Goal: Use online tool/utility: Utilize a website feature to perform a specific function

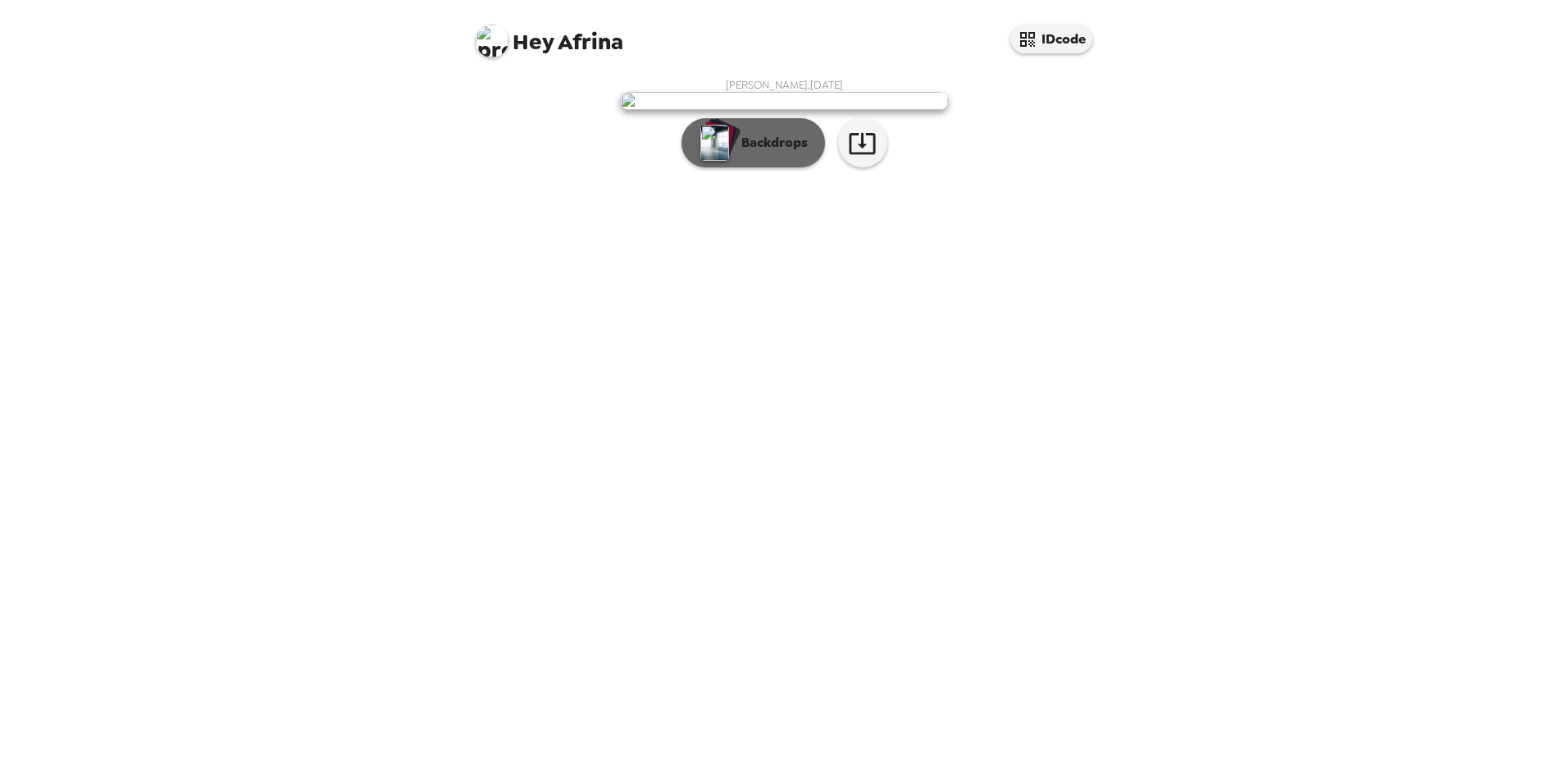
click at [784, 153] on p "Backdrops" at bounding box center [770, 143] width 75 height 20
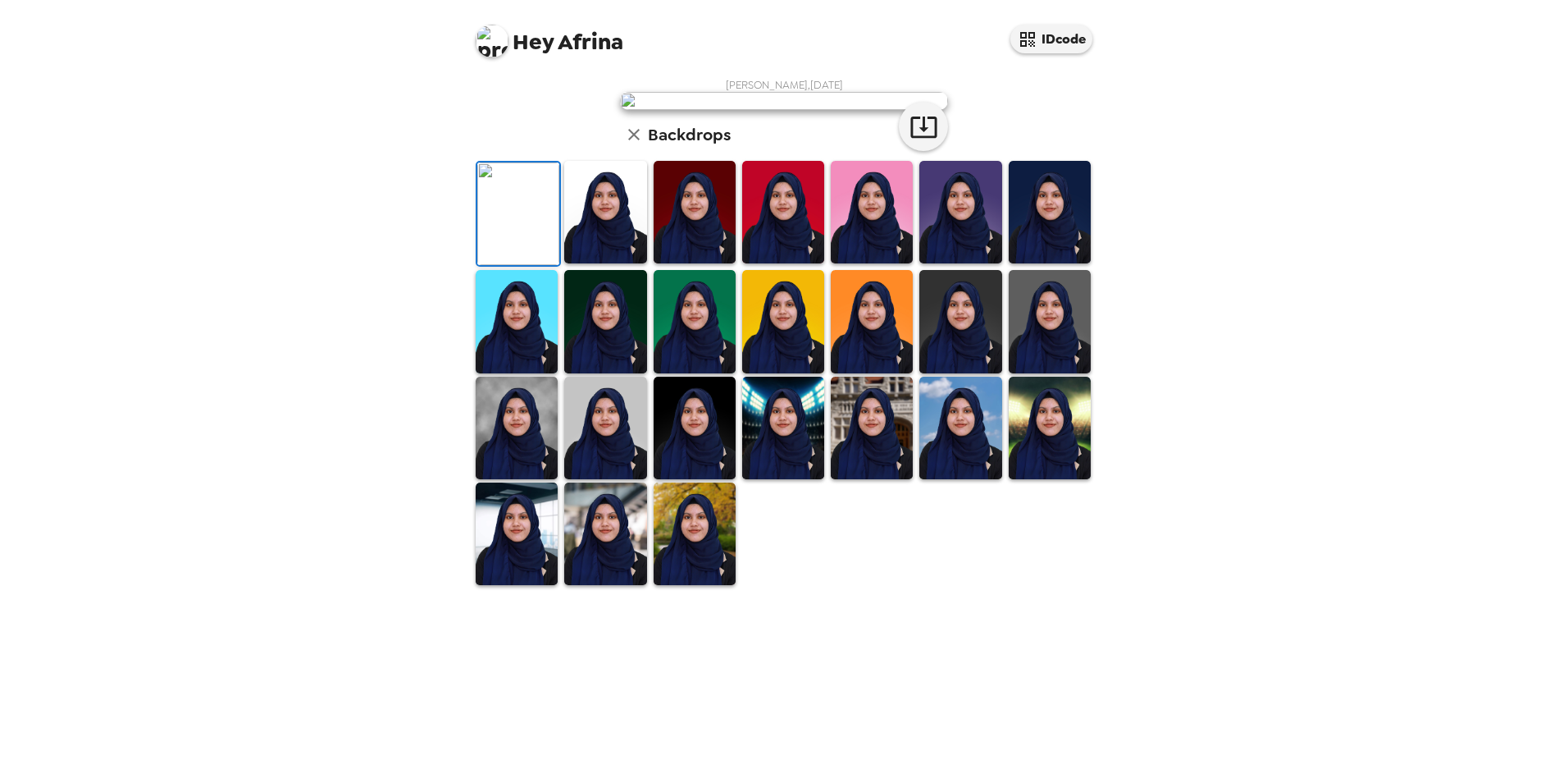
click at [613, 263] on img at bounding box center [605, 212] width 82 height 102
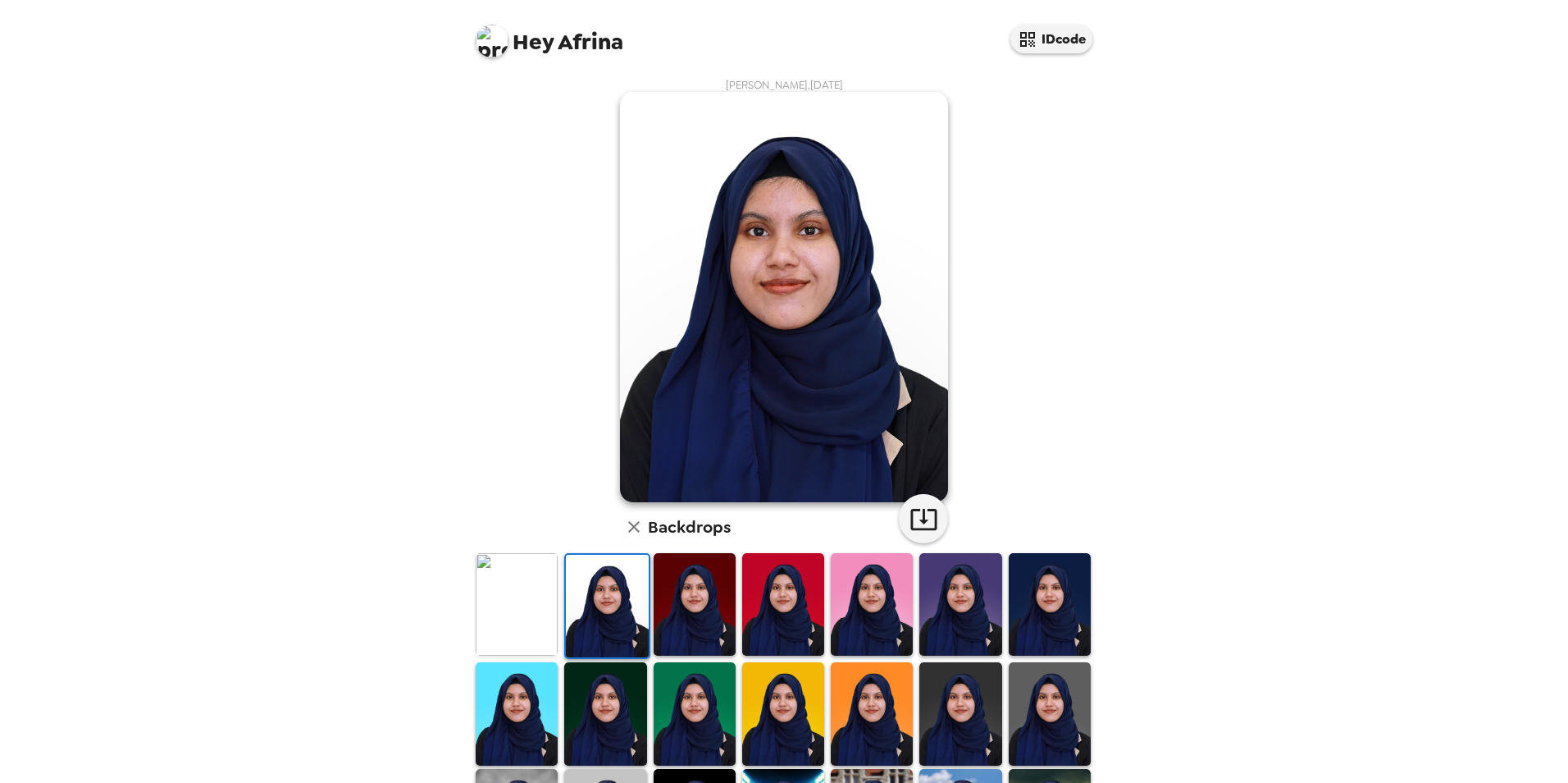
click at [888, 612] on img at bounding box center [871, 604] width 82 height 102
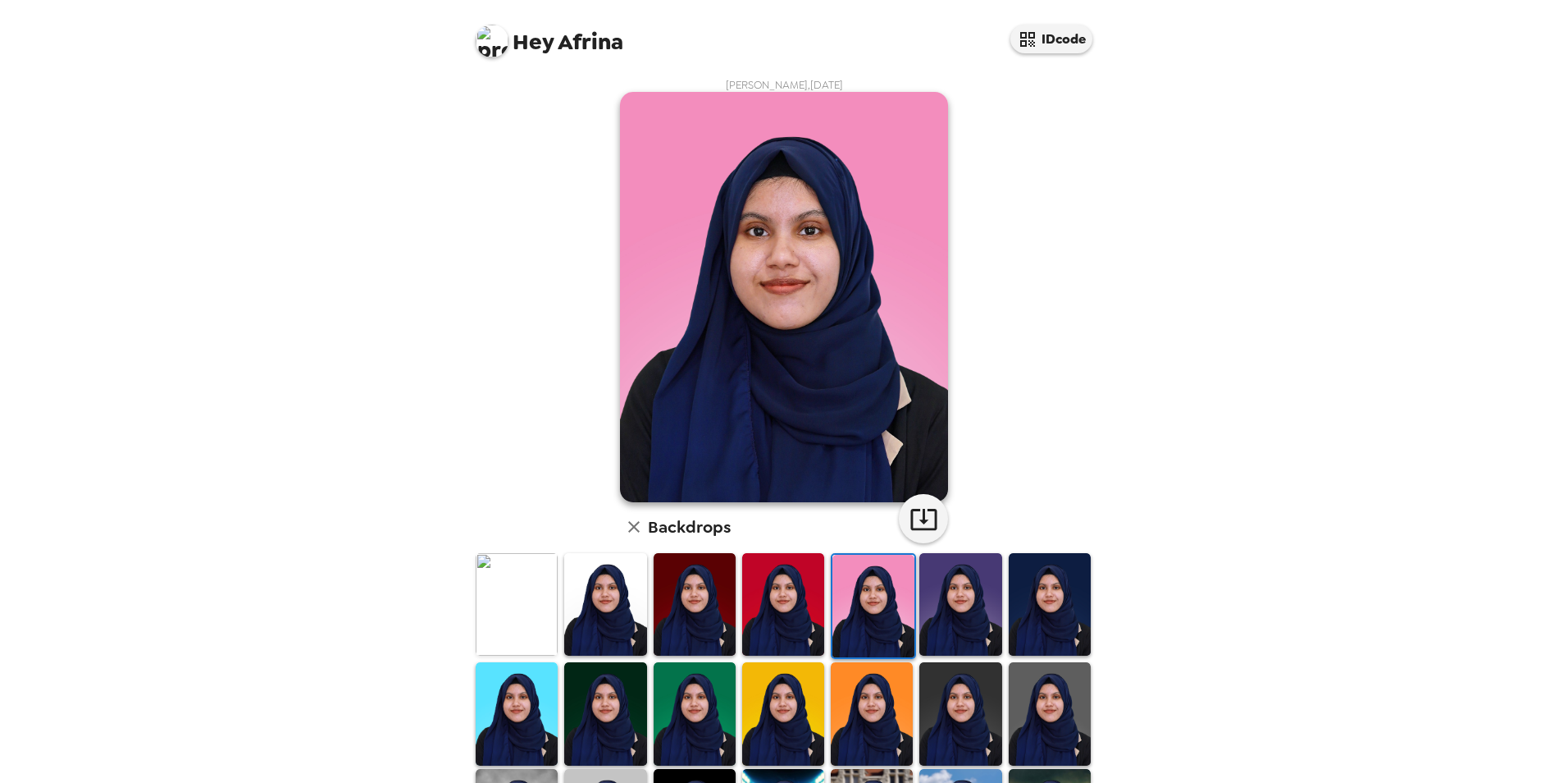
scroll to position [212, 0]
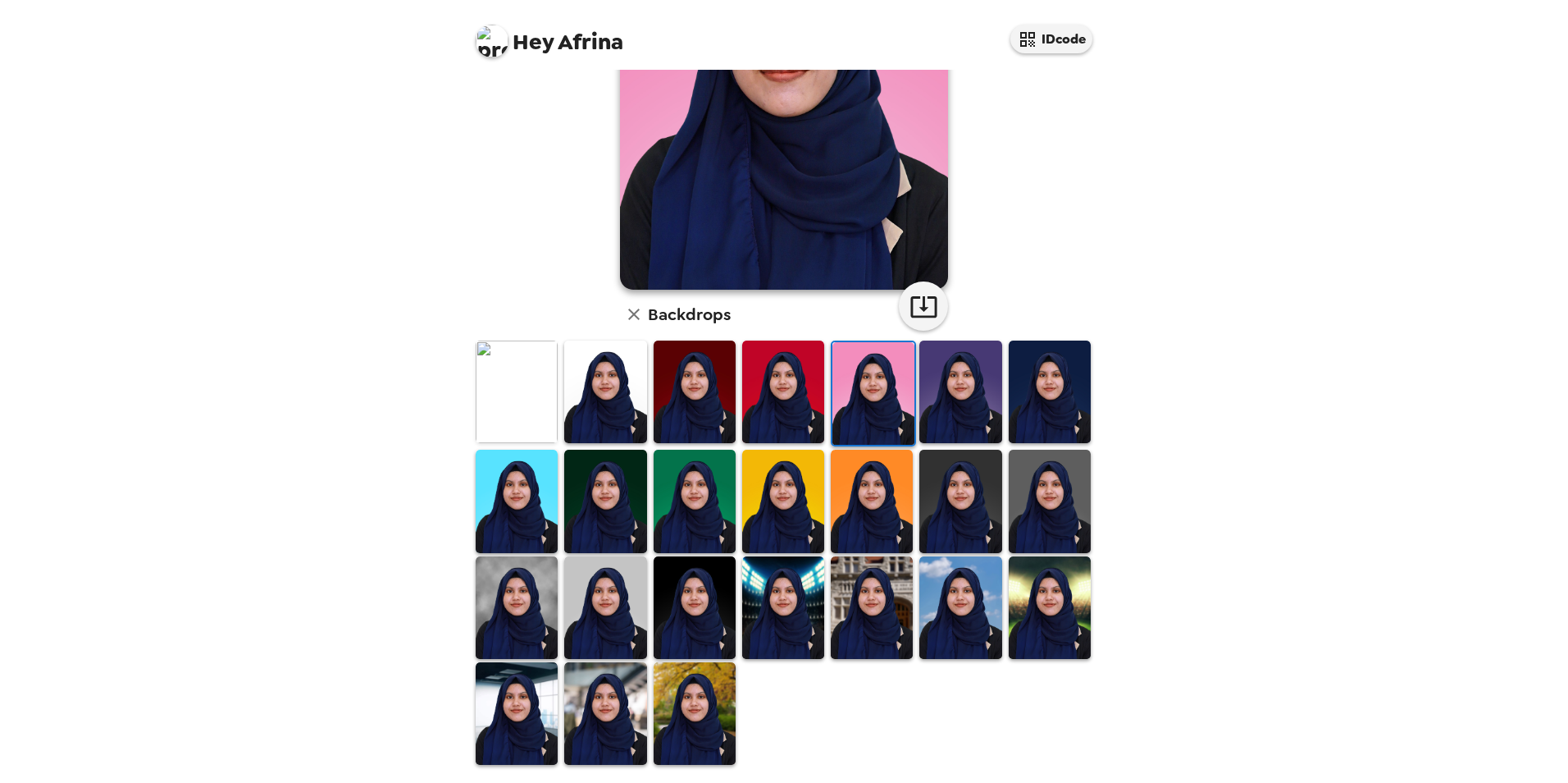
click at [681, 717] on img at bounding box center [694, 712] width 82 height 102
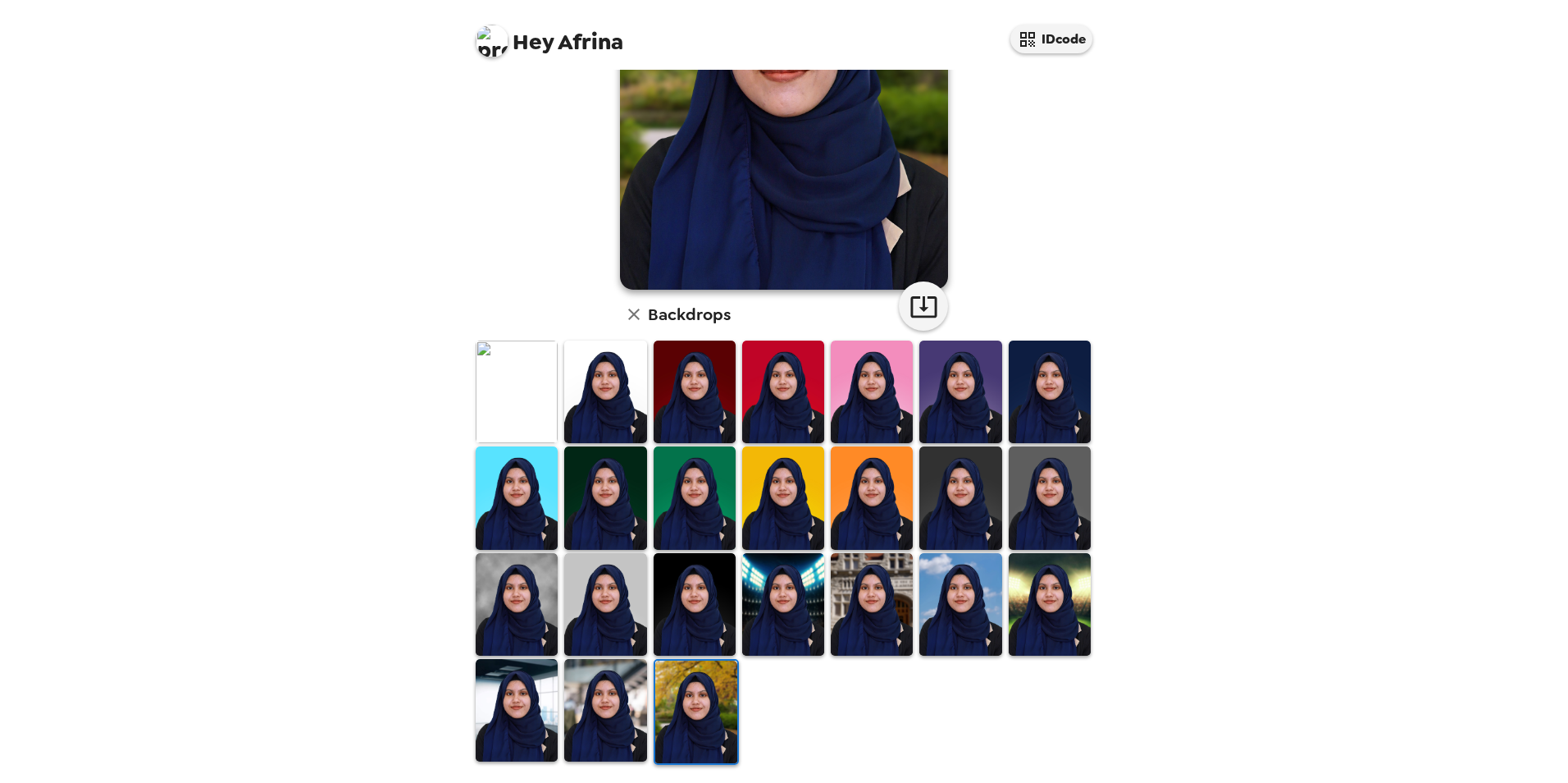
scroll to position [0, 0]
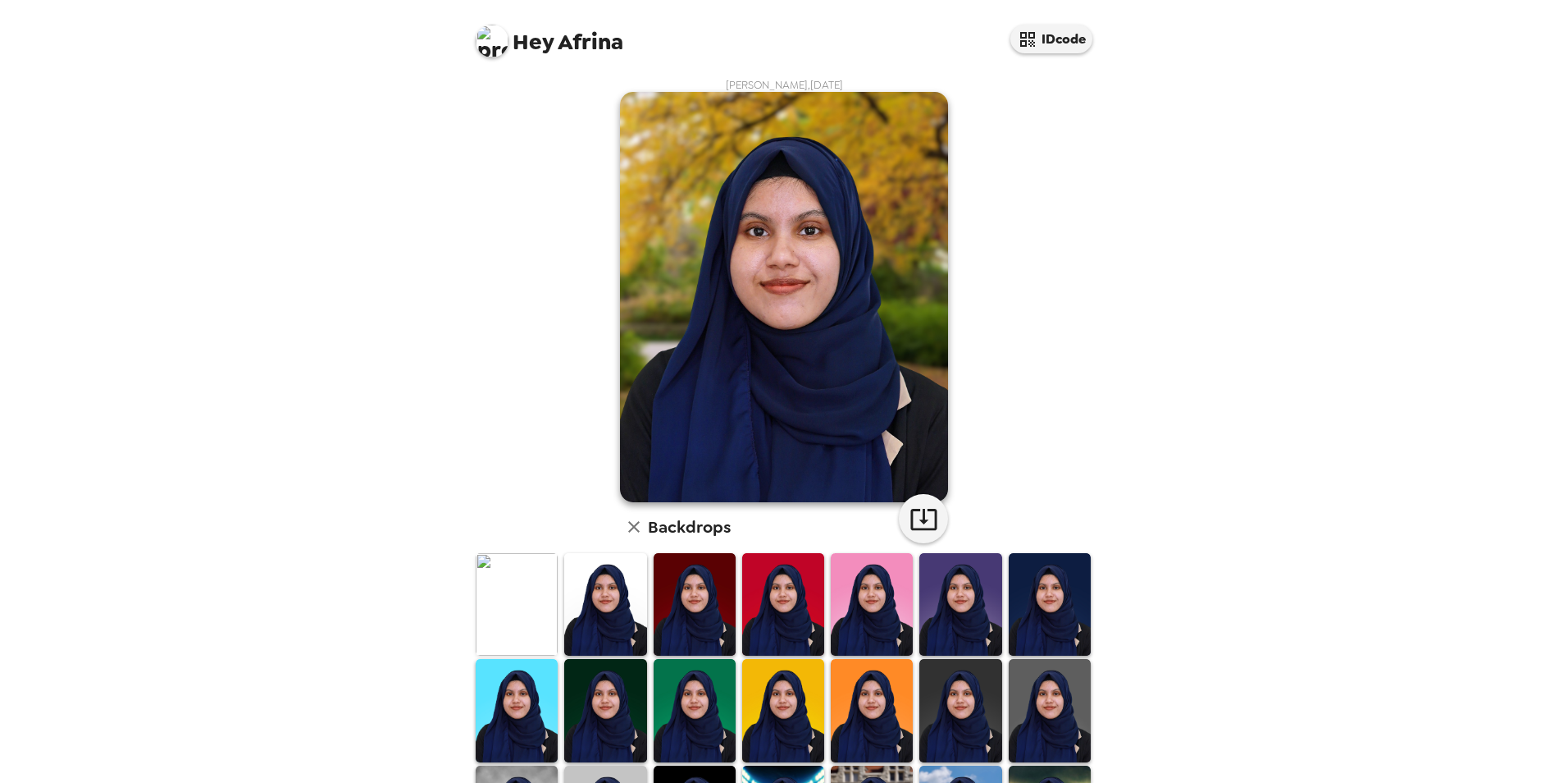
click at [1047, 693] on img at bounding box center [1049, 710] width 82 height 102
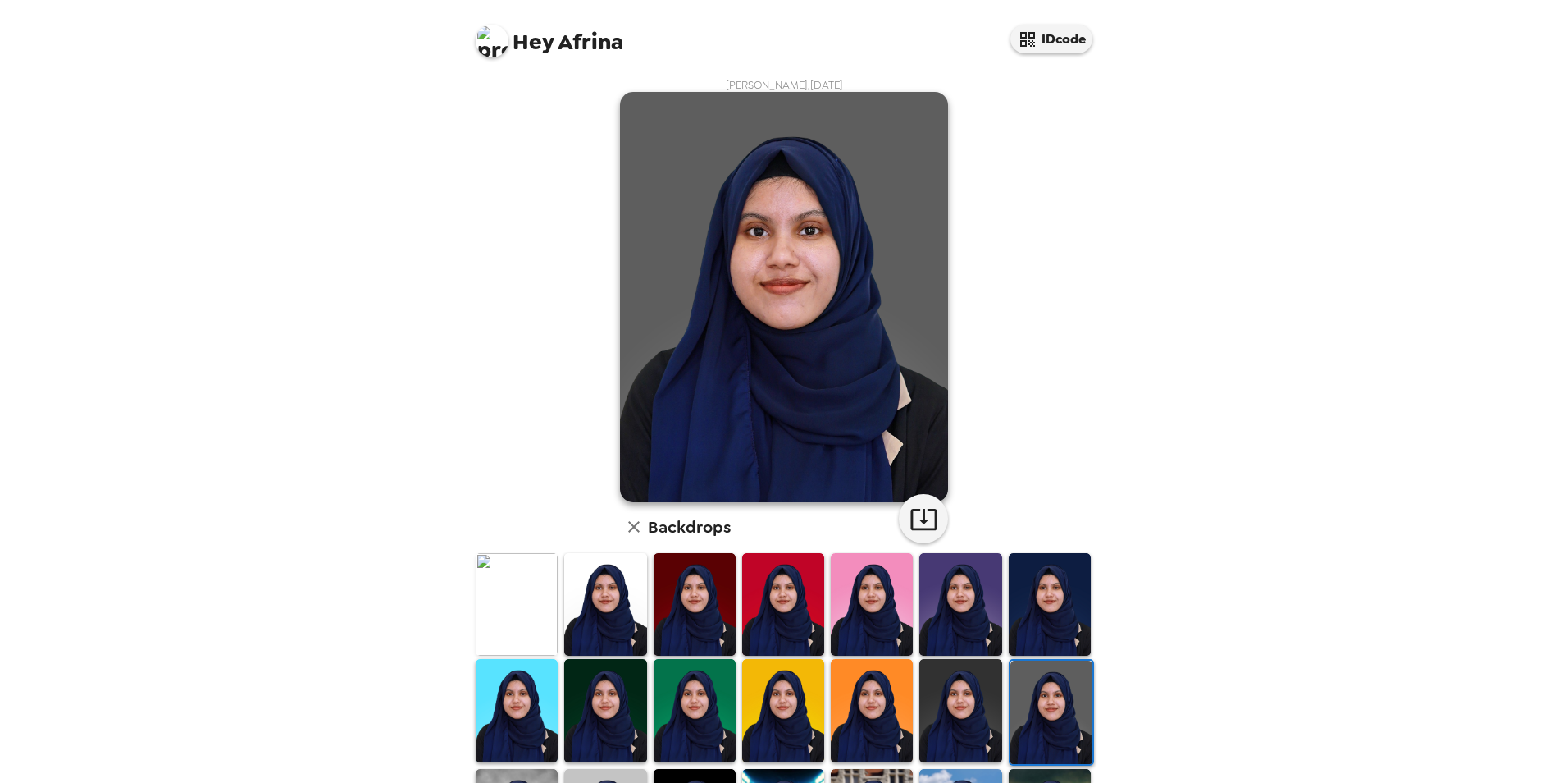
scroll to position [212, 0]
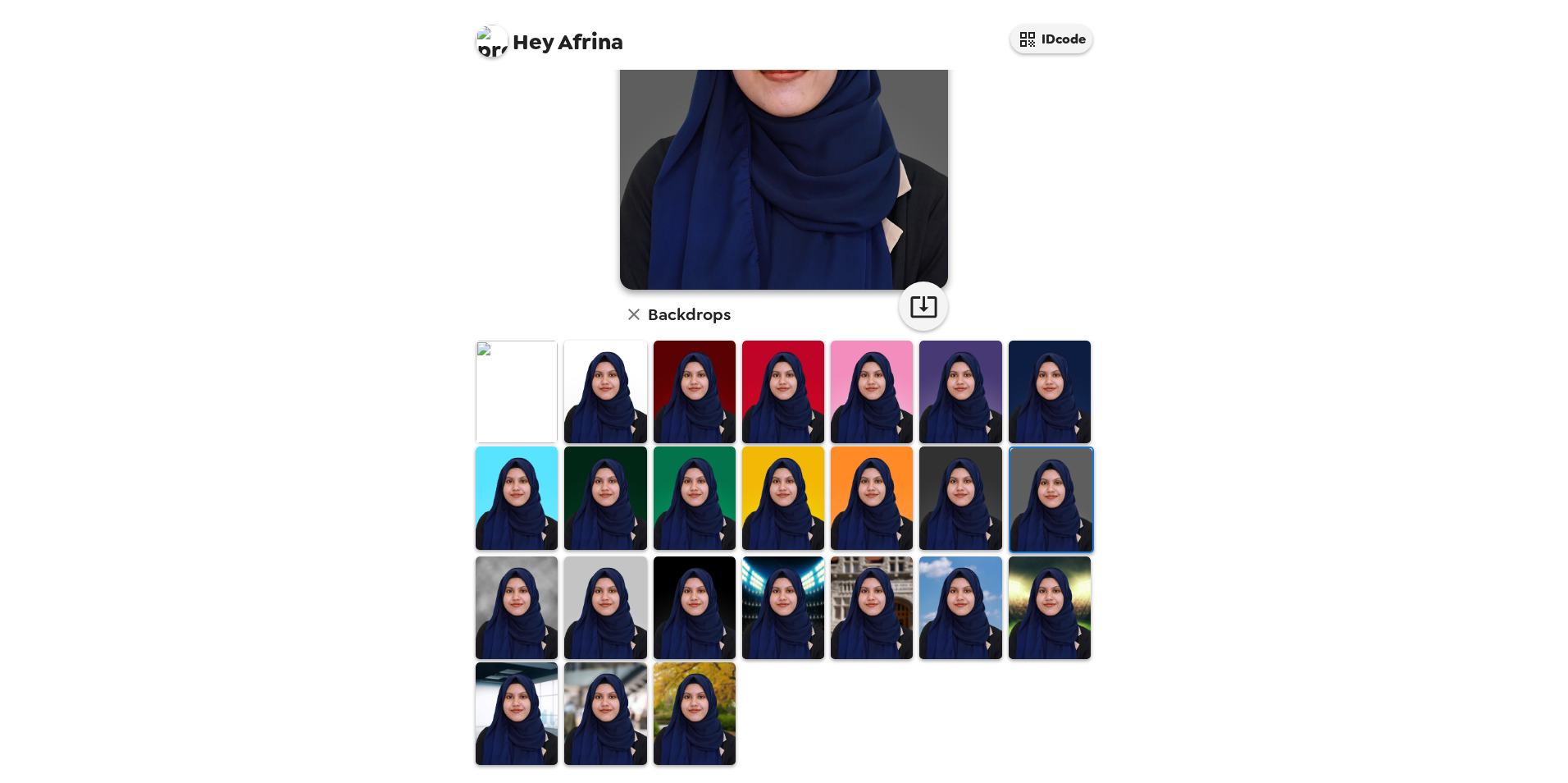
click at [707, 746] on img at bounding box center [694, 712] width 82 height 102
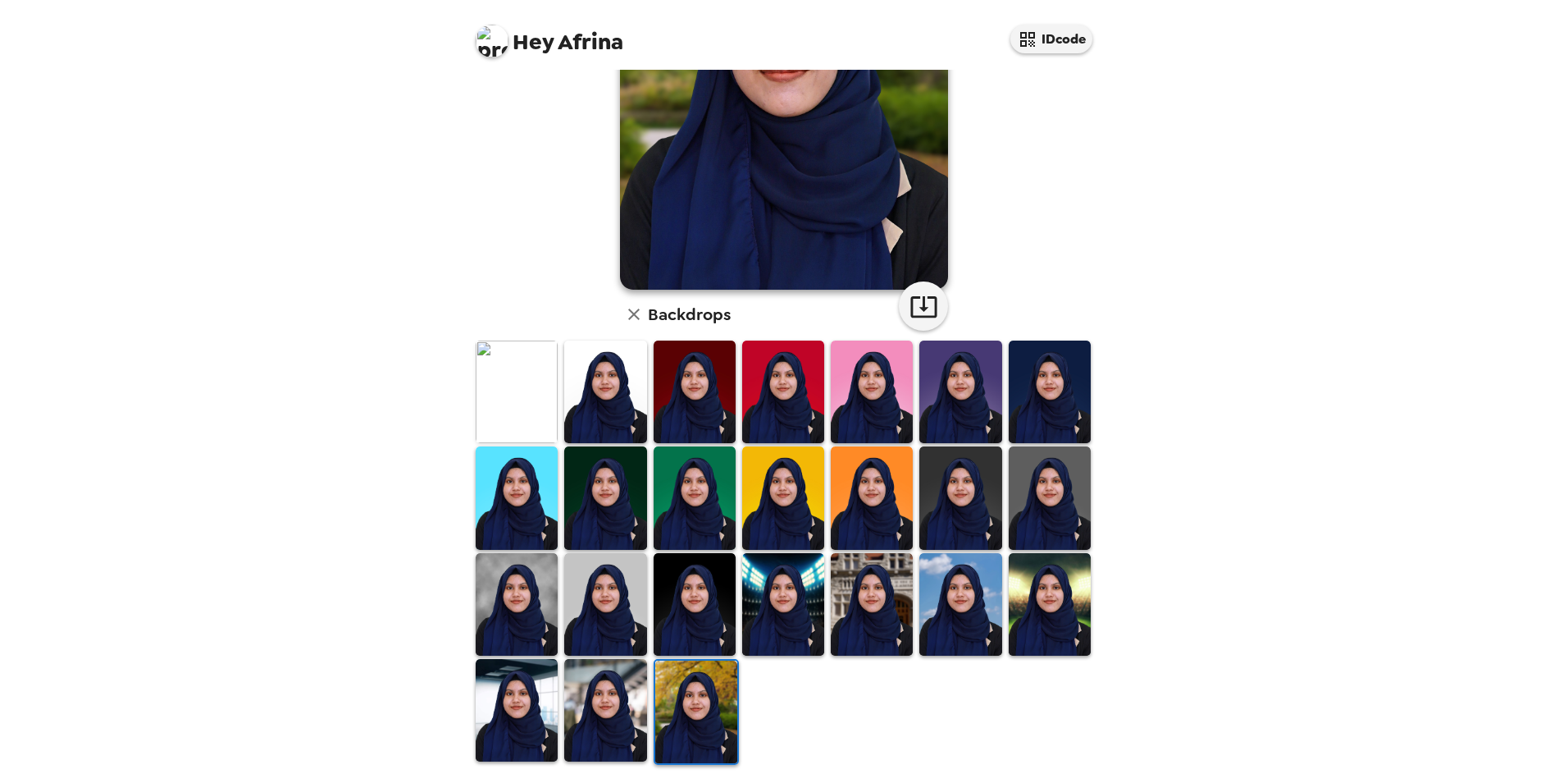
scroll to position [0, 0]
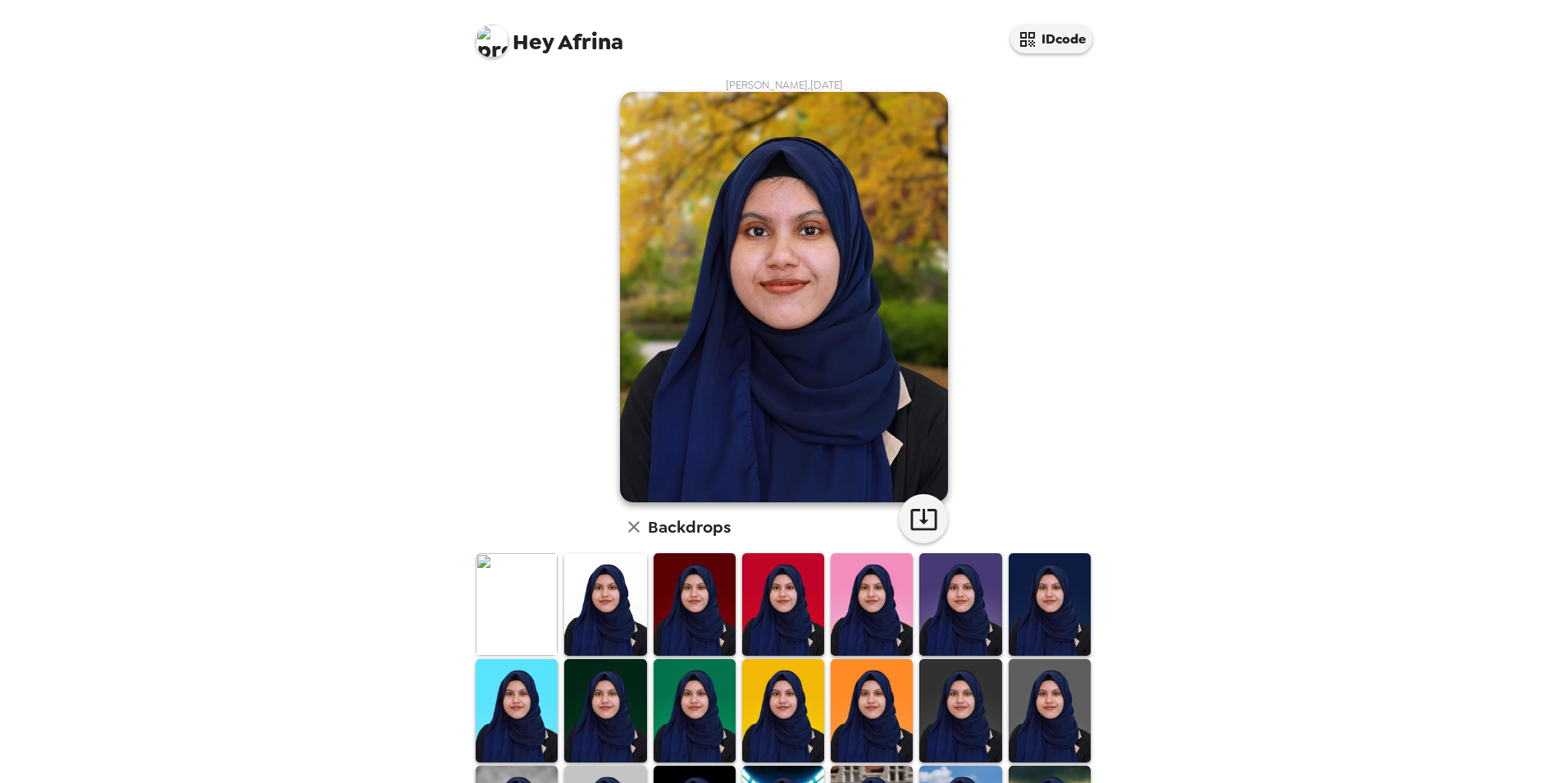
click at [585, 615] on img at bounding box center [605, 604] width 82 height 102
